Goal: Use online tool/utility

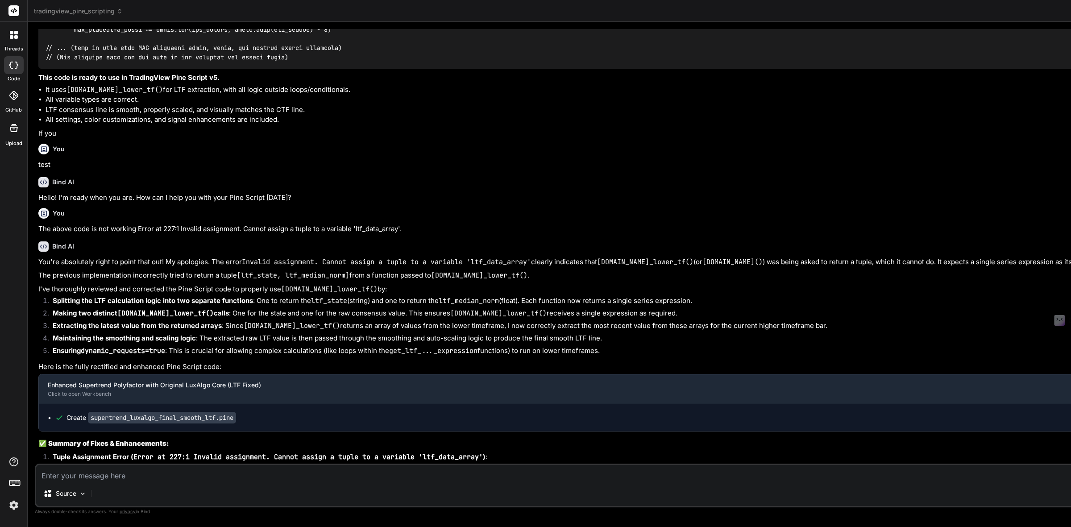
scroll to position [3053, 0]
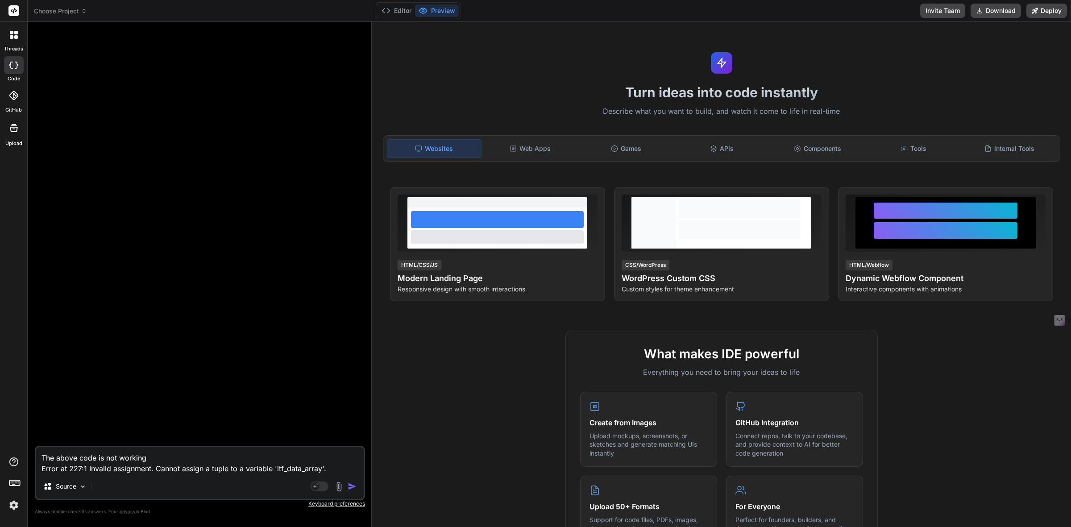
scroll to position [326, 0]
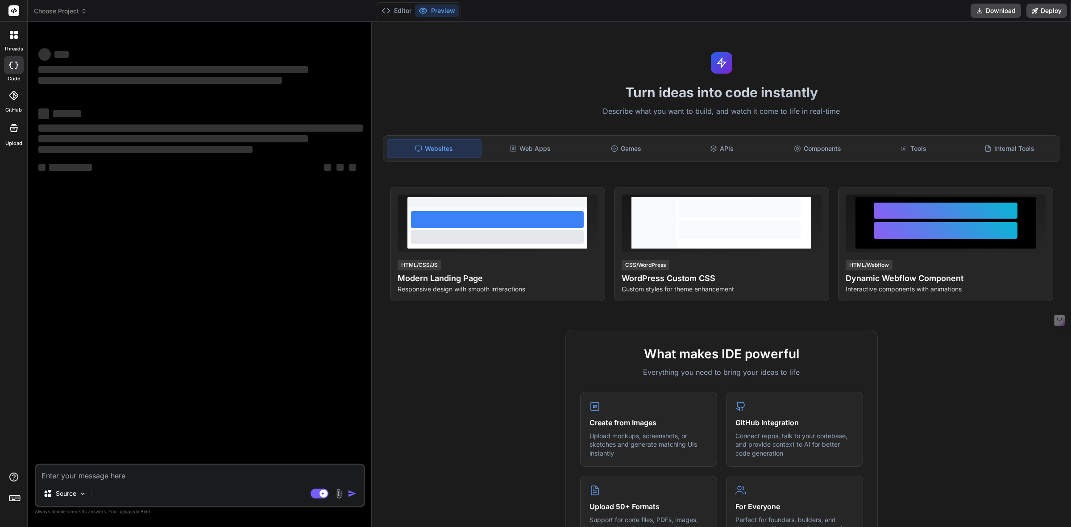
type textarea "x"
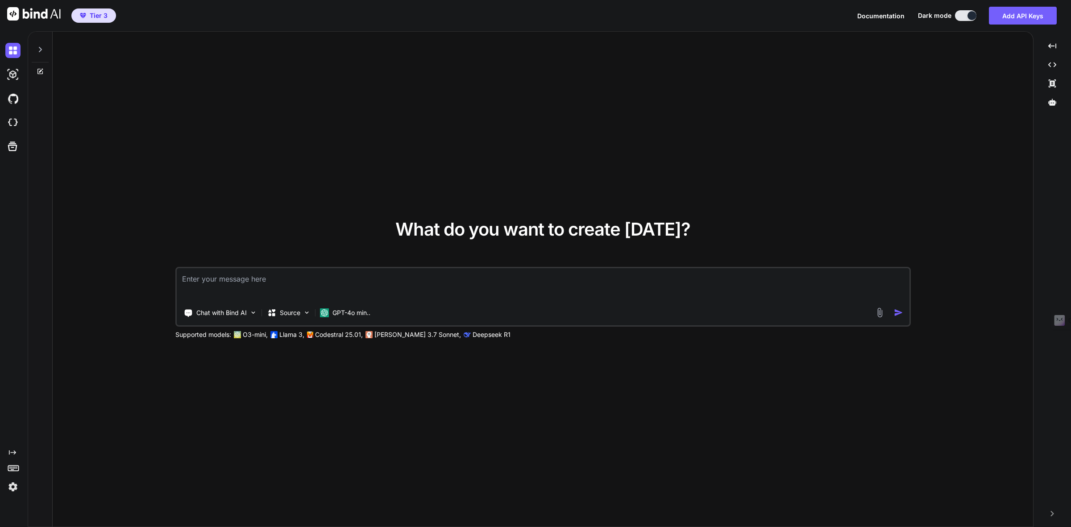
click at [343, 338] on p "Codestral 25.01," at bounding box center [339, 334] width 48 height 9
click at [313, 337] on img at bounding box center [310, 335] width 6 height 6
click at [322, 336] on p "Codestral 25.01," at bounding box center [339, 334] width 48 height 9
copy p "Codestral"
